Goal: Task Accomplishment & Management: Use online tool/utility

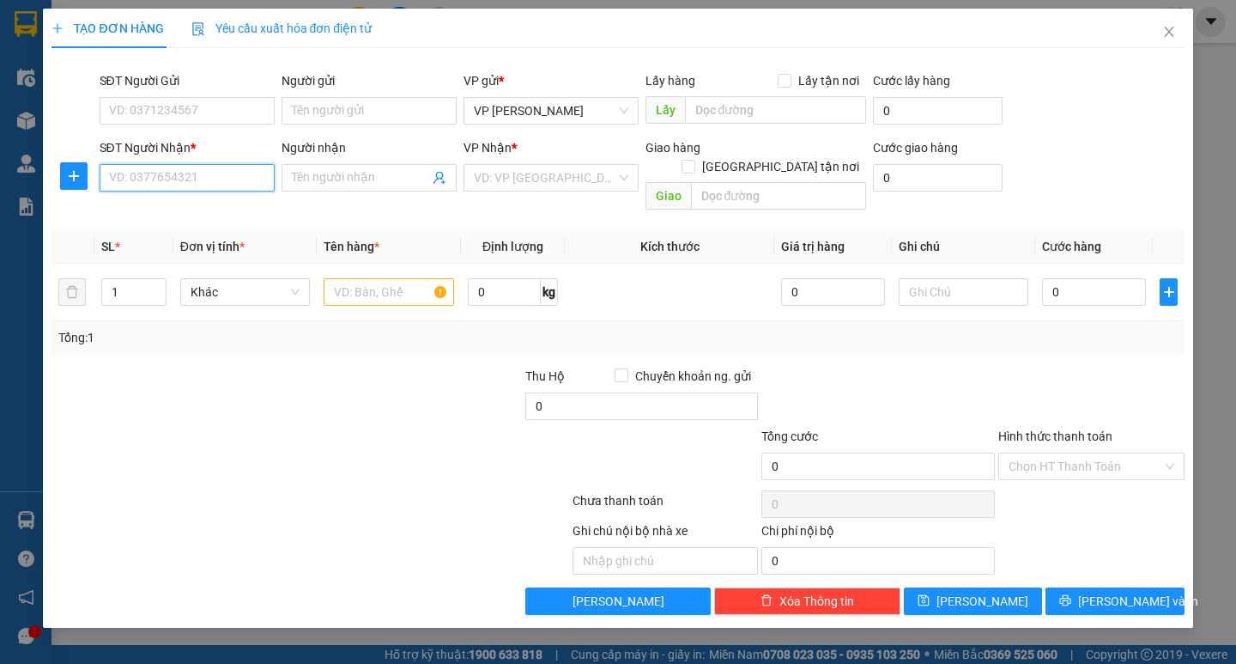
click at [198, 171] on input "SĐT Người Nhận *" at bounding box center [187, 177] width 175 height 27
type input "0989472975"
click at [239, 212] on div "0989472975 - 0336522666" at bounding box center [187, 212] width 155 height 19
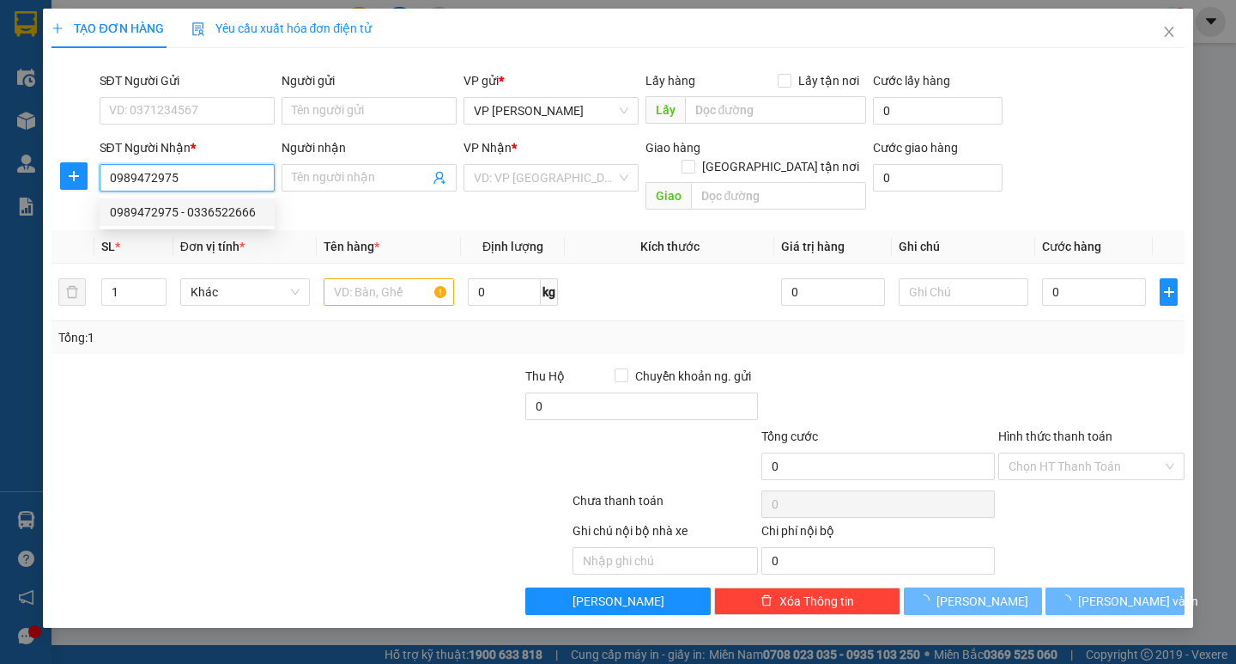
type input "0336522666"
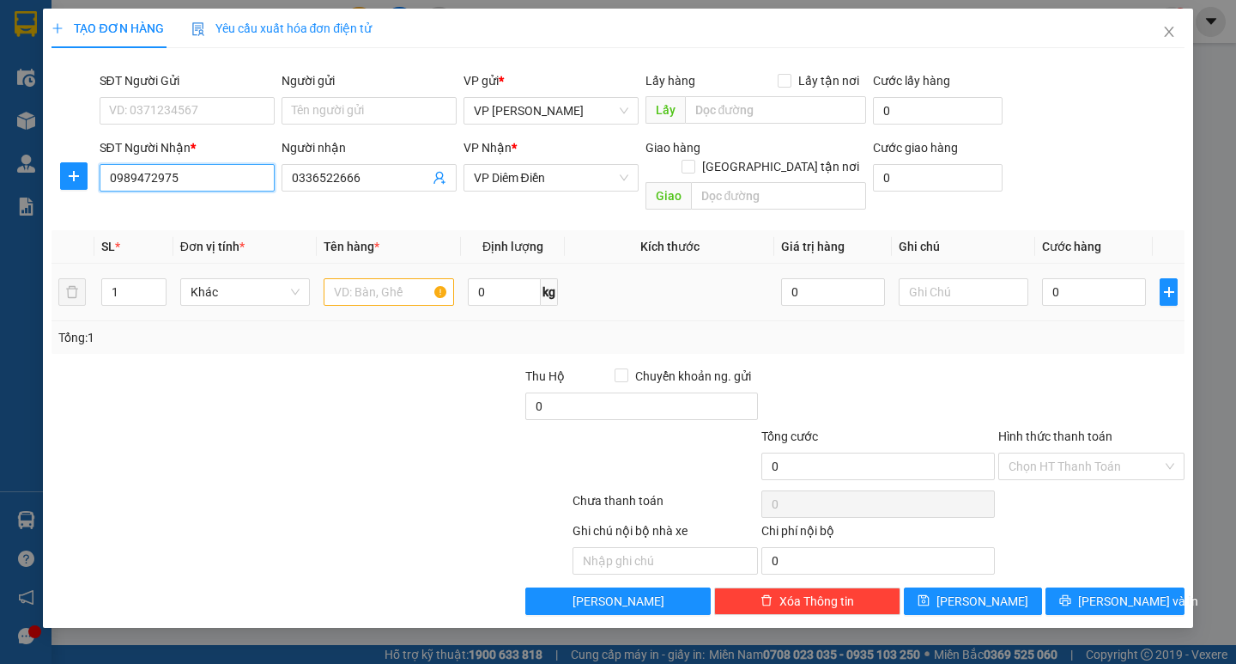
type input "0989472975"
click at [381, 278] on input "text" at bounding box center [389, 291] width 130 height 27
type input "1 bichj dden"
click at [1072, 278] on input "0" at bounding box center [1094, 291] width 104 height 27
type input "5"
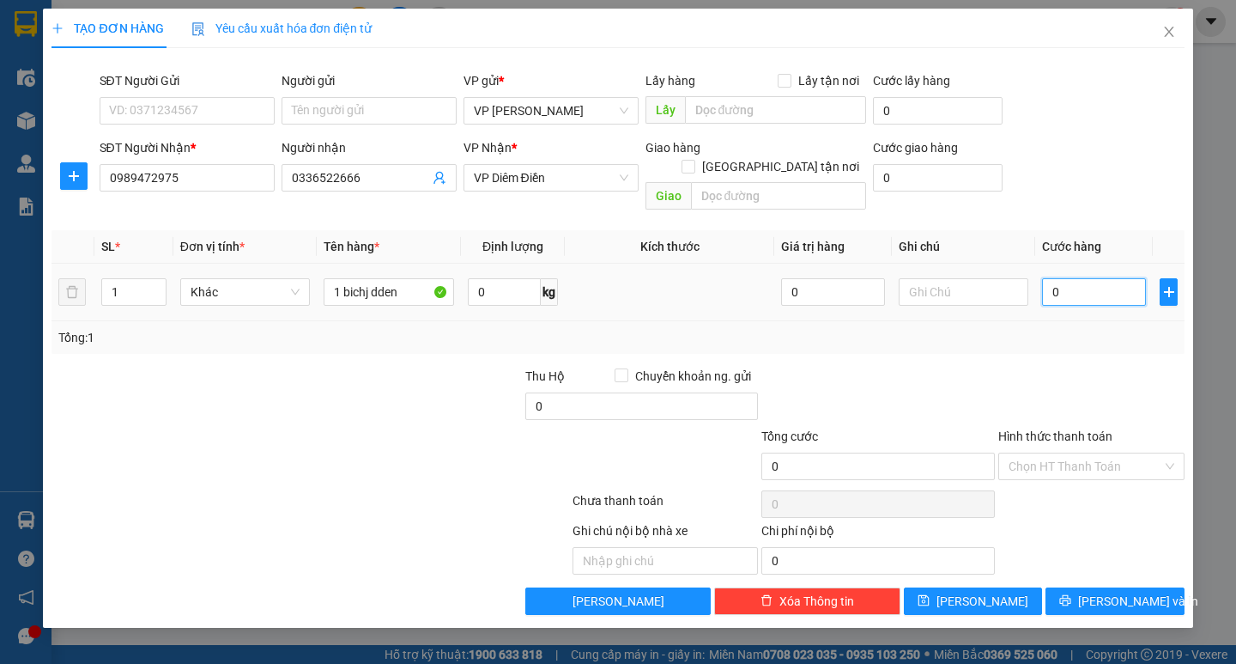
type input "5"
type input "50"
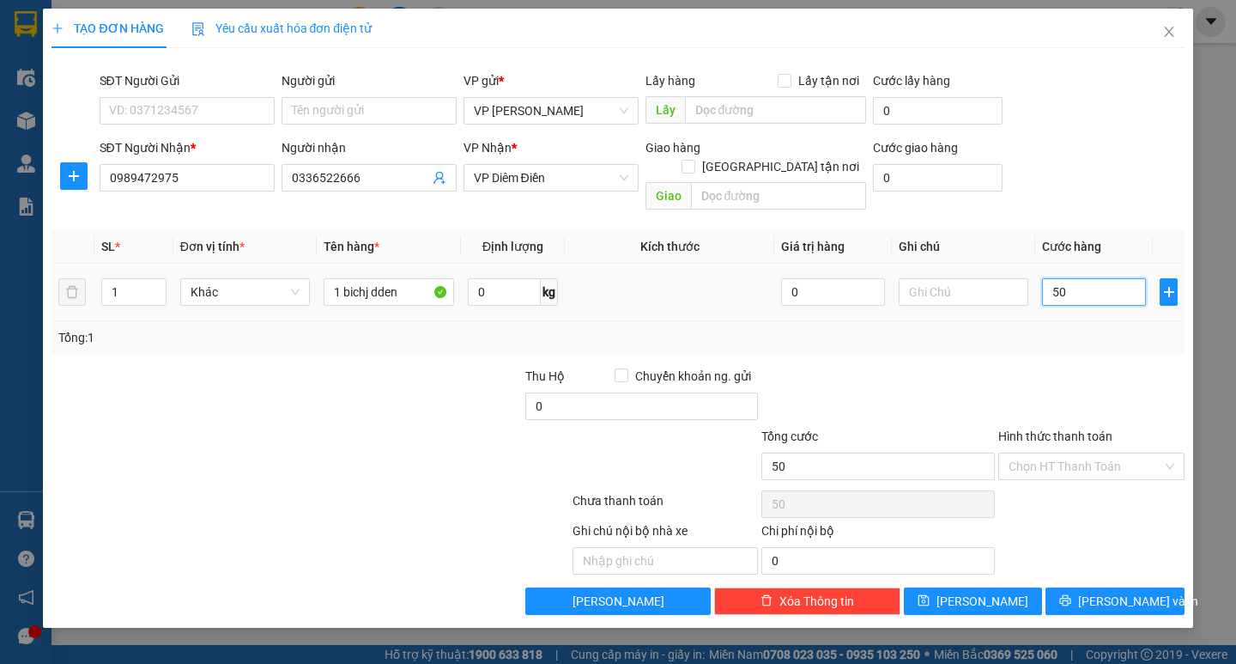
click at [1072, 278] on input "50" at bounding box center [1094, 291] width 104 height 27
type input "50.000"
click at [1088, 587] on button "[PERSON_NAME] và In" at bounding box center [1115, 600] width 138 height 27
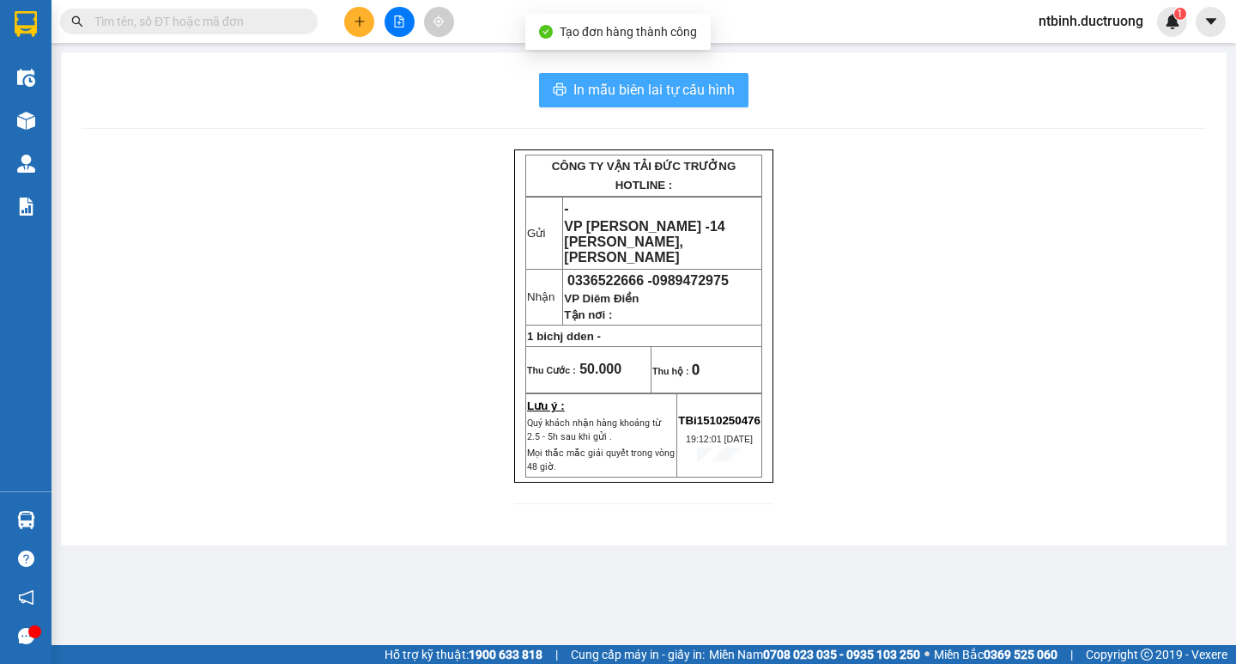
click at [671, 93] on span "In mẫu biên lai tự cấu hình" at bounding box center [653, 89] width 161 height 21
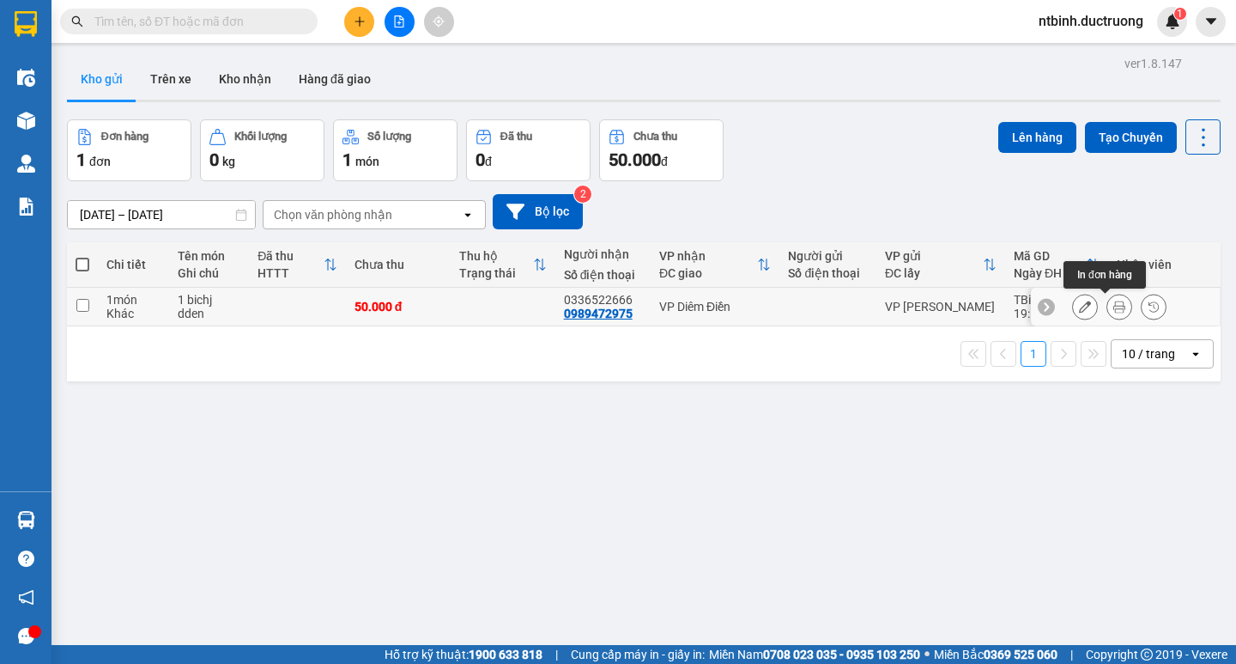
click at [1113, 305] on icon at bounding box center [1119, 306] width 12 height 12
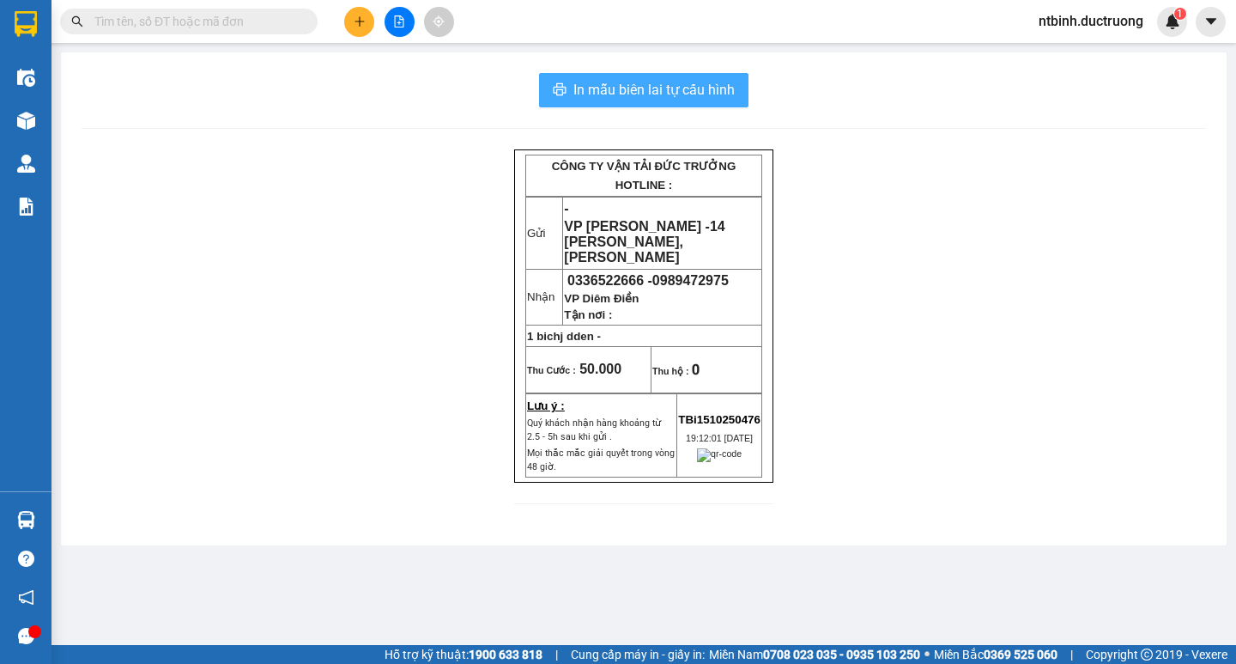
click at [652, 83] on span "In mẫu biên lai tự cấu hình" at bounding box center [653, 89] width 161 height 21
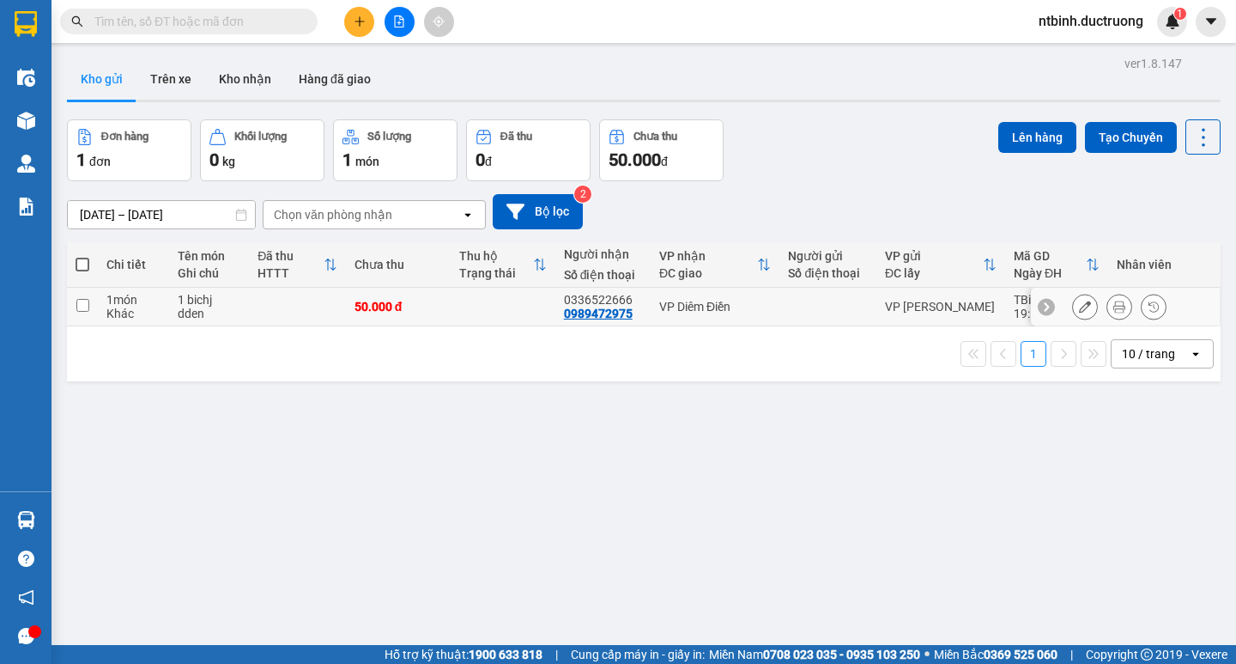
click at [91, 312] on td at bounding box center [82, 307] width 31 height 39
checkbox input "true"
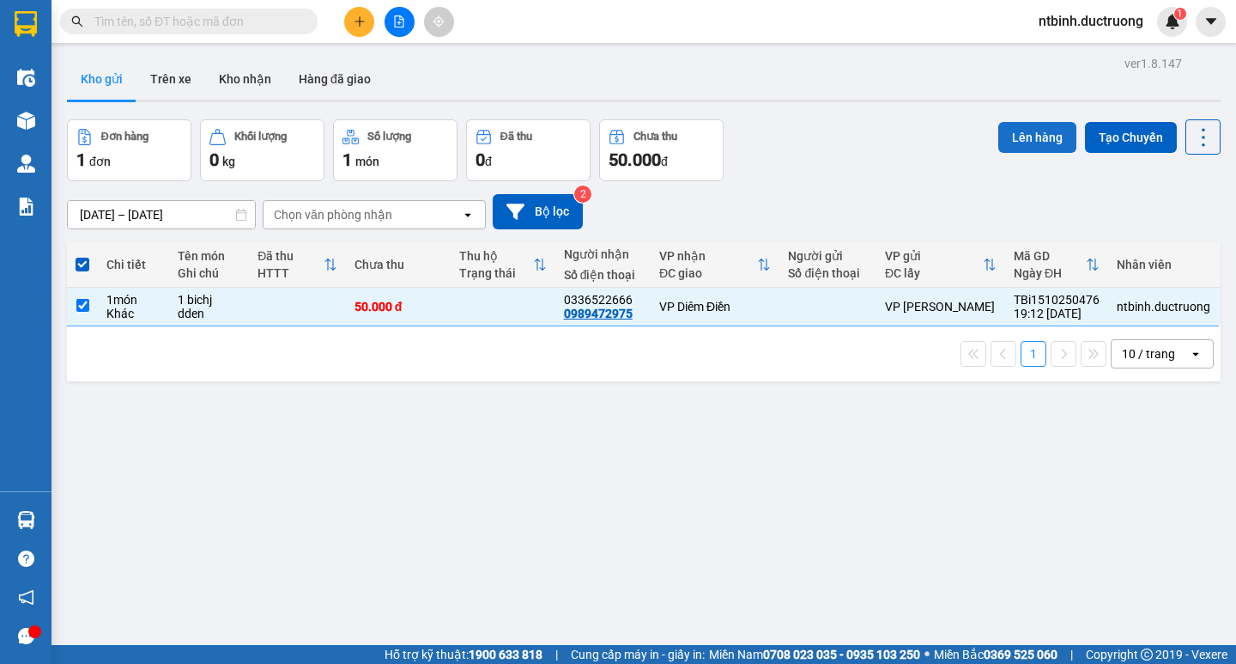
click at [1003, 142] on button "Lên hàng" at bounding box center [1037, 137] width 78 height 31
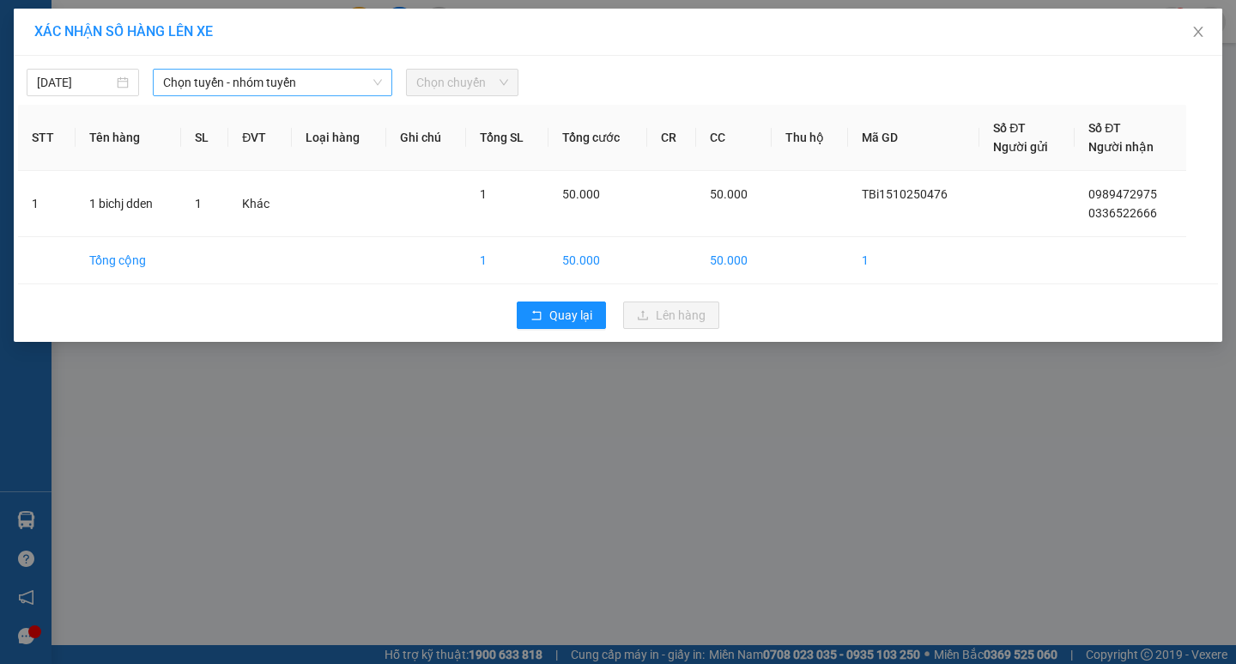
click at [372, 94] on span "Chọn tuyến - nhóm tuyến" at bounding box center [272, 83] width 219 height 26
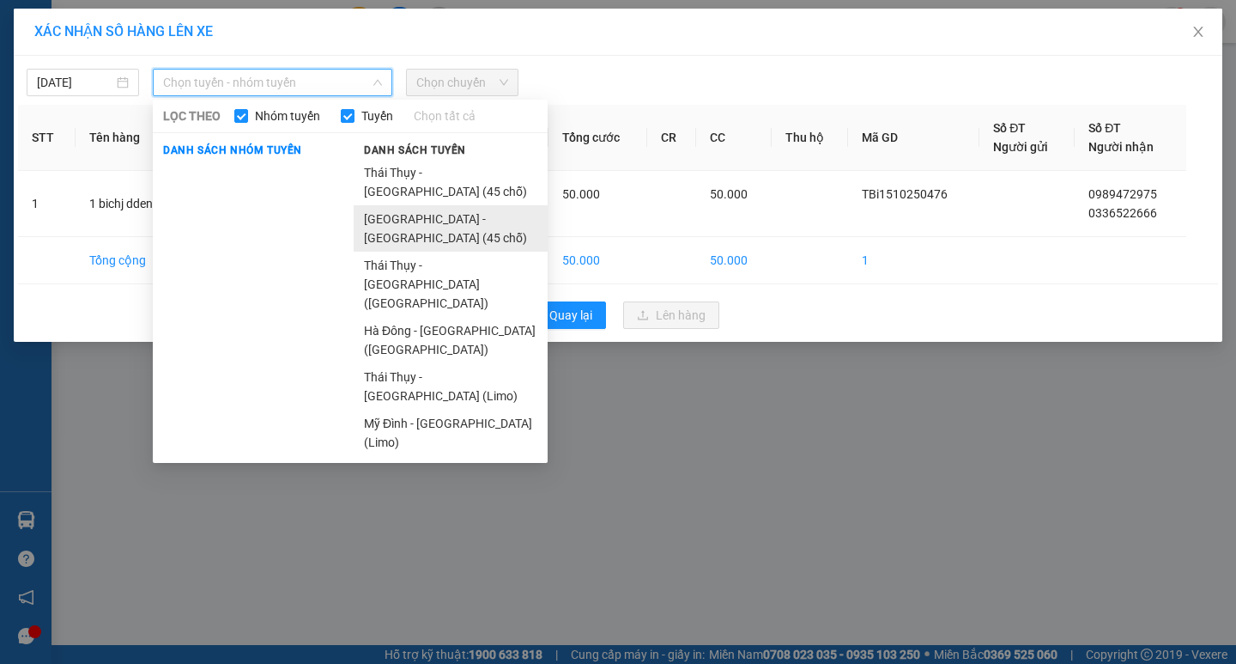
click at [409, 205] on li "[GEOGRAPHIC_DATA] - [GEOGRAPHIC_DATA] (45 chỗ)" at bounding box center [451, 228] width 194 height 46
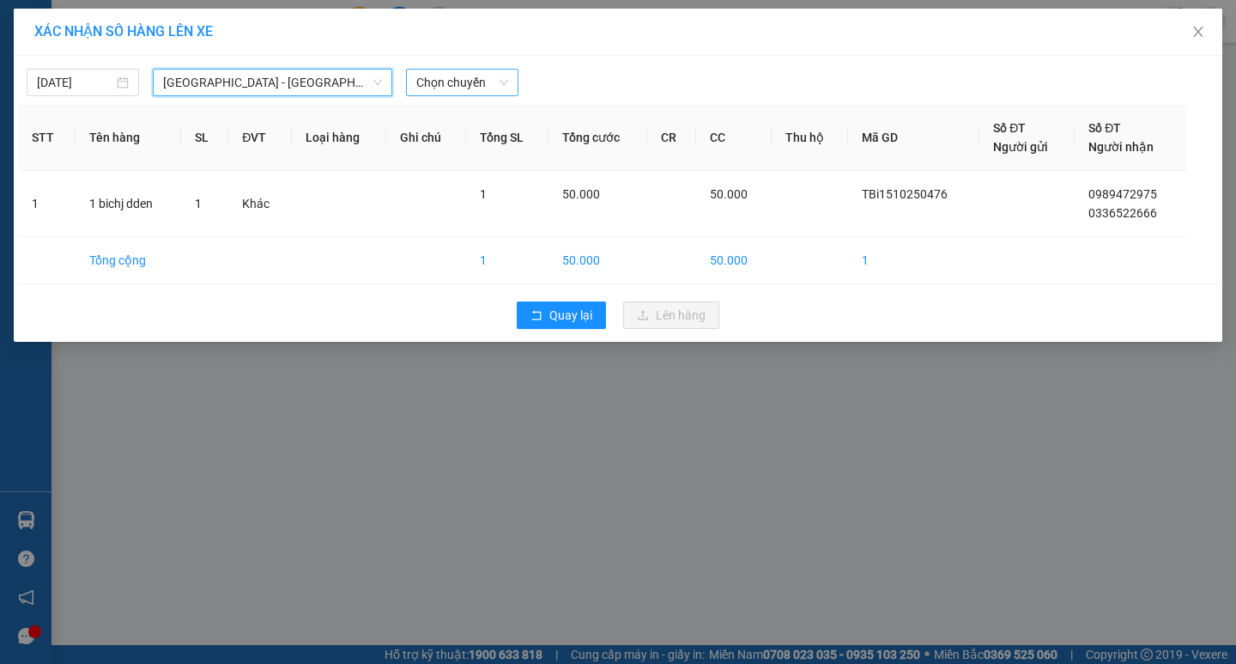
click at [471, 94] on span "Chọn chuyến" at bounding box center [462, 83] width 92 height 26
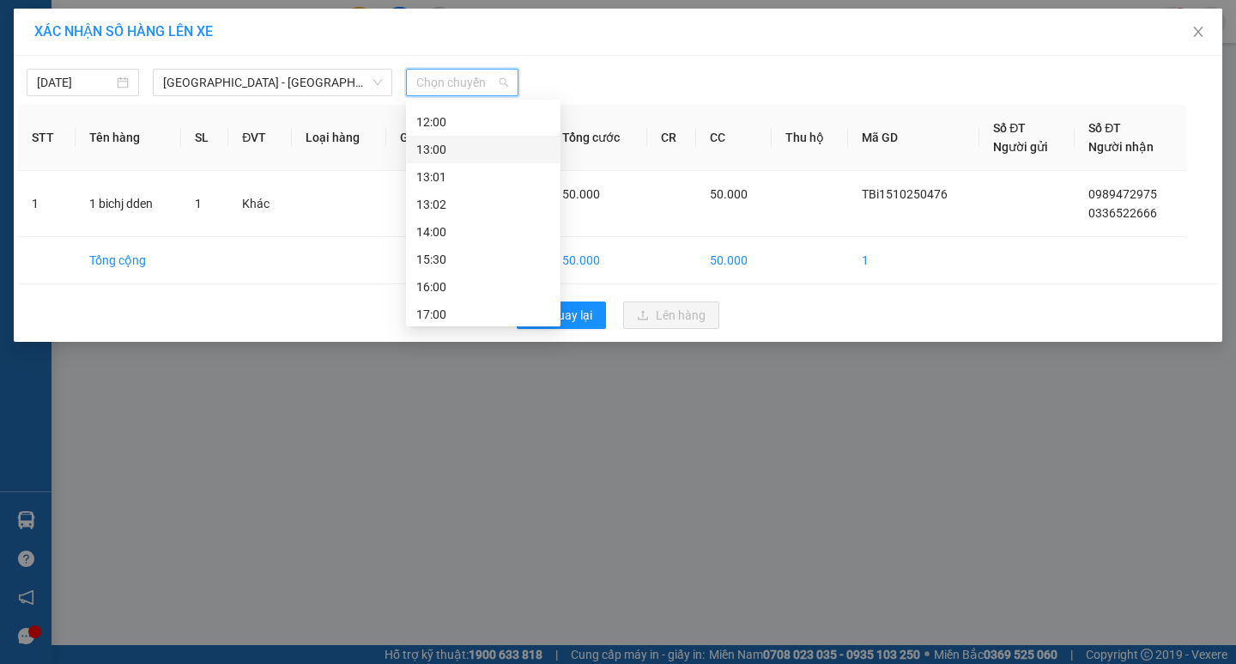
scroll to position [302, 0]
click at [446, 284] on div "19:30" at bounding box center [483, 281] width 134 height 19
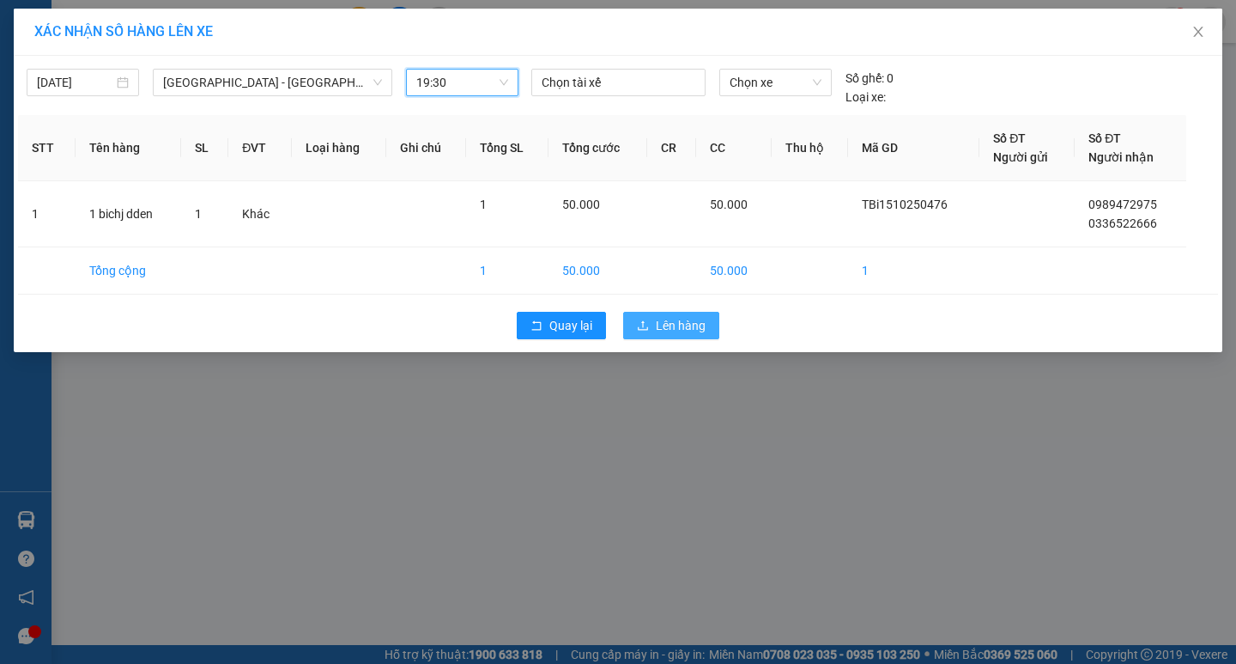
click at [704, 323] on span "Lên hàng" at bounding box center [681, 325] width 50 height 19
